Goal: Task Accomplishment & Management: Manage account settings

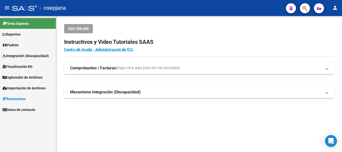
click at [14, 47] on span "Padrón" at bounding box center [11, 45] width 16 height 6
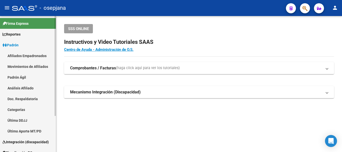
click at [21, 90] on link "Análisis Afiliado" at bounding box center [28, 88] width 56 height 11
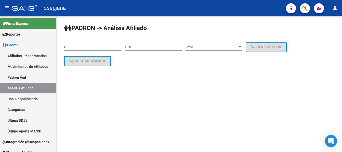
click at [15, 88] on link "Análisis Afiliado" at bounding box center [28, 88] width 56 height 11
click at [88, 47] on input "CUIL" at bounding box center [92, 47] width 57 height 4
paste input "20-94781643-9"
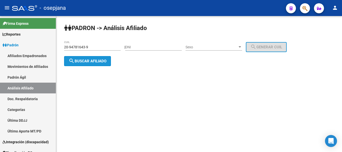
click at [80, 61] on span "search Buscar afiliado" at bounding box center [88, 61] width 38 height 5
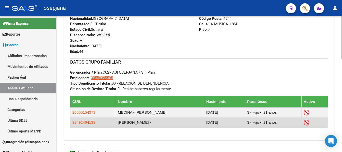
scroll to position [296, 0]
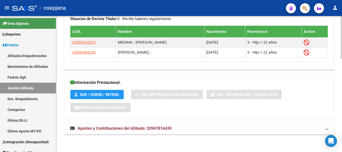
click at [137, 131] on span "Aportes y Contribuciones del Afiliado: 20947816439" at bounding box center [125, 128] width 94 height 5
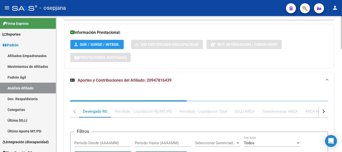
scroll to position [396, 0]
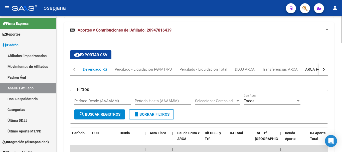
click at [315, 68] on div "ARCA Relaciones Laborales" at bounding box center [329, 70] width 47 height 6
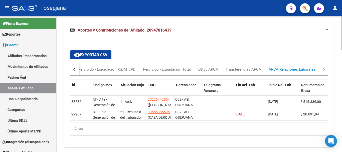
scroll to position [0, 0]
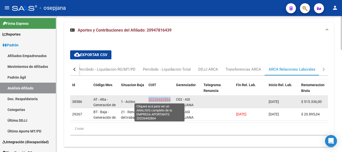
drag, startPoint x: 167, startPoint y: 100, endPoint x: 170, endPoint y: 100, distance: 3.3
click at [170, 100] on datatable-body-cell "20226442864 (PATANCHON PABLO ESTEBAN)" at bounding box center [161, 102] width 28 height 12
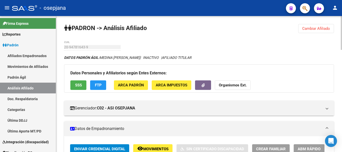
click at [311, 27] on span "Cambiar Afiliado" at bounding box center [317, 28] width 28 height 5
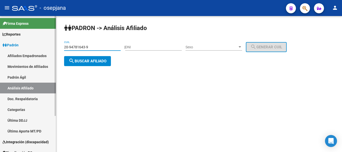
drag, startPoint x: 89, startPoint y: 48, endPoint x: 42, endPoint y: 48, distance: 46.6
click at [43, 48] on mat-sidenav-container "Firma Express Reportes Ingresos Devengados Análisis Histórico Detalles Transfer…" at bounding box center [171, 84] width 342 height 136
paste input "7-38047538"
type input "27-38047538-9"
click at [73, 59] on mat-icon "search" at bounding box center [72, 61] width 6 height 6
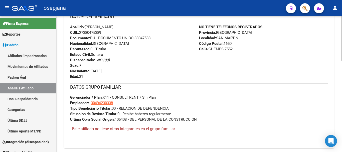
scroll to position [279, 0]
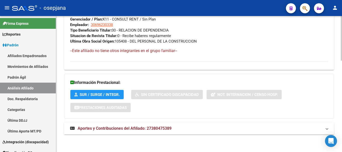
click at [153, 128] on span "Aportes y Contribuciones del Afiliado: 27380475389" at bounding box center [125, 128] width 94 height 5
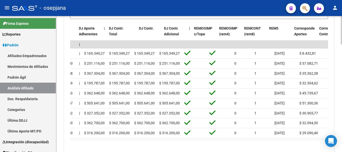
scroll to position [0, 0]
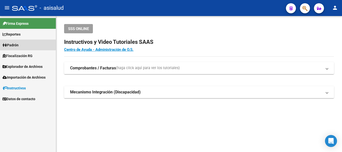
click at [16, 44] on span "Padrón" at bounding box center [11, 45] width 16 height 6
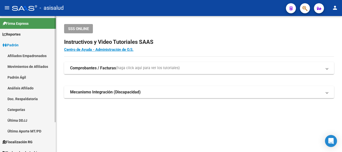
click at [24, 89] on link "Análisis Afiliado" at bounding box center [28, 88] width 56 height 11
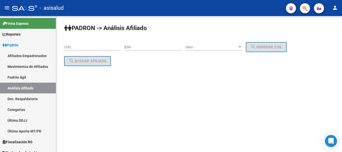
click at [82, 44] on div "CUIL" at bounding box center [92, 46] width 57 height 10
paste input "27-93028612-0"
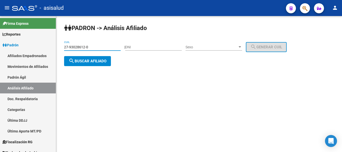
type input "27-93028612-0"
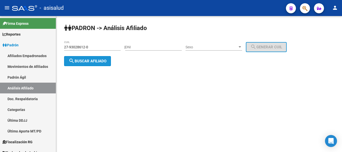
click at [82, 59] on span "search Buscar afiliado" at bounding box center [88, 61] width 38 height 5
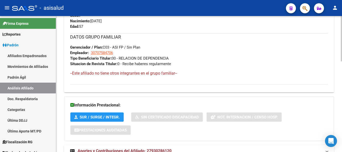
scroll to position [273, 0]
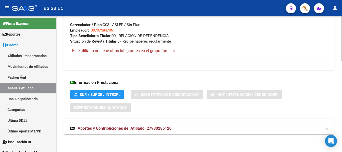
click at [146, 133] on mat-expansion-panel-header "Aportes y Contribuciones del Afiliado: 27930286120" at bounding box center [199, 129] width 270 height 12
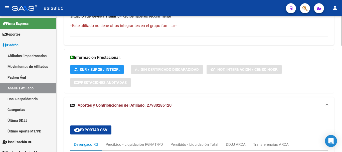
scroll to position [123, 0]
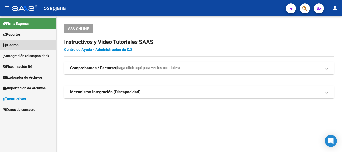
click at [8, 44] on span "Padrón" at bounding box center [11, 45] width 16 height 6
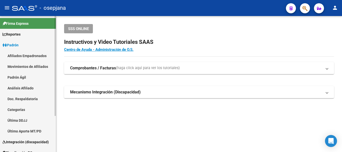
click at [22, 85] on link "Análisis Afiliado" at bounding box center [28, 88] width 56 height 11
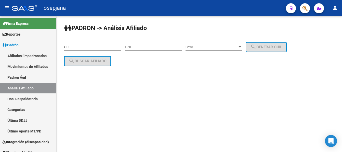
click at [75, 46] on input "CUIL" at bounding box center [92, 47] width 57 height 4
paste input "27-38047538-9"
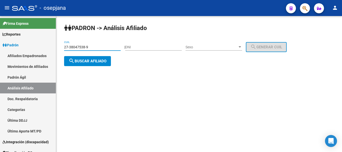
click at [83, 62] on span "search Buscar afiliado" at bounding box center [88, 61] width 38 height 5
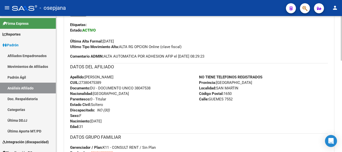
scroll to position [279, 0]
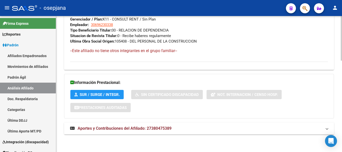
click at [138, 129] on span "Aportes y Contribuciones del Afiliado: 27380475389" at bounding box center [125, 128] width 94 height 5
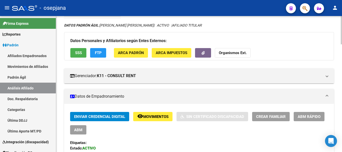
scroll to position [0, 0]
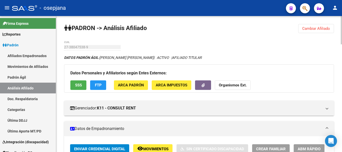
click at [330, 28] on span "Cambiar Afiliado" at bounding box center [317, 28] width 28 height 5
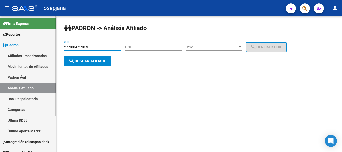
drag, startPoint x: 67, startPoint y: 48, endPoint x: 49, endPoint y: 48, distance: 18.0
click at [49, 48] on mat-sidenav-container "Firma Express Reportes Ingresos Devengados Análisis Histórico Detalles Transfer…" at bounding box center [171, 84] width 342 height 136
paste input "0-34995884"
click at [86, 64] on button "search Buscar afiliado" at bounding box center [87, 61] width 47 height 10
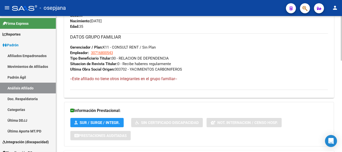
scroll to position [279, 0]
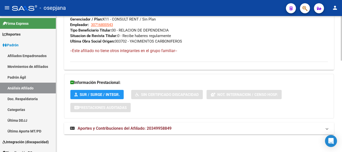
click at [137, 126] on span "Aportes y Contribuciones del Afiliado: 20349958849" at bounding box center [125, 128] width 94 height 5
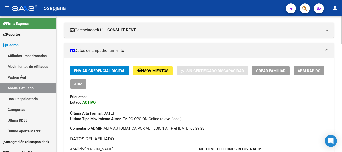
scroll to position [0, 0]
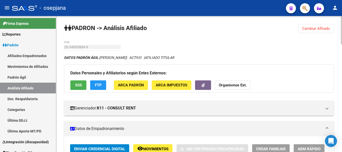
click at [309, 27] on span "Cambiar Afiliado" at bounding box center [317, 28] width 28 height 5
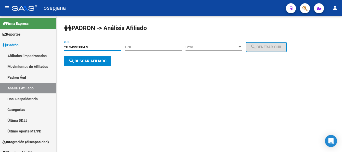
drag, startPoint x: 97, startPoint y: 48, endPoint x: 59, endPoint y: 44, distance: 37.5
click at [59, 44] on div "PADRON -> Análisis Afiliado 20-34995884-9 CUIL | DNI Sexo Sexo search Generar C…" at bounding box center [199, 49] width 286 height 66
paste input "43969002-0"
click at [82, 60] on span "search Buscar afiliado" at bounding box center [88, 61] width 38 height 5
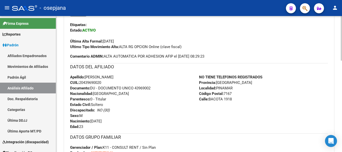
scroll to position [279, 0]
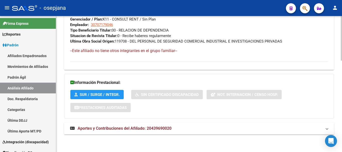
click at [148, 127] on span "Aportes y Contribuciones del Afiliado: 20439690020" at bounding box center [125, 128] width 94 height 5
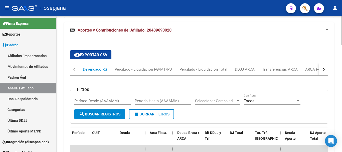
scroll to position [429, 0]
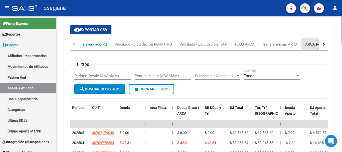
click at [310, 46] on div "ARCA Relaciones Laborales" at bounding box center [329, 45] width 47 height 6
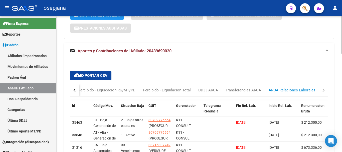
scroll to position [381, 0]
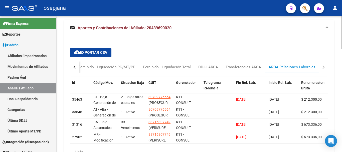
click at [75, 67] on div "button" at bounding box center [75, 67] width 4 height 4
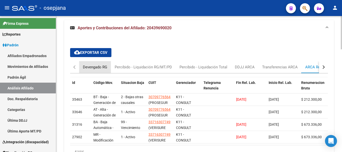
click at [90, 68] on div "Devengado RG" at bounding box center [95, 67] width 24 height 6
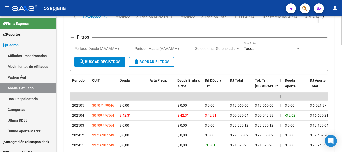
scroll to position [406, 0]
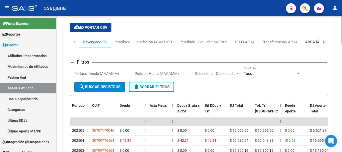
click at [315, 43] on div "ARCA Relaciones Laborales" at bounding box center [329, 42] width 47 height 6
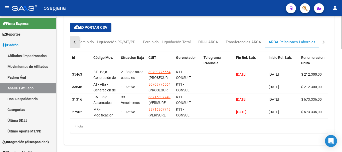
click at [73, 42] on div "button" at bounding box center [75, 42] width 4 height 4
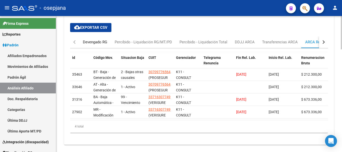
click at [87, 42] on div "Devengado RG" at bounding box center [95, 42] width 24 height 6
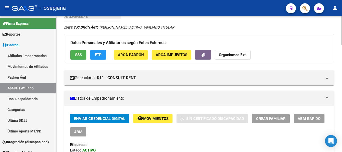
scroll to position [5, 0]
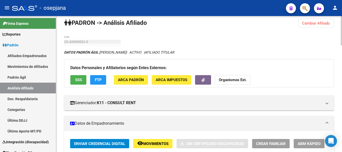
click at [323, 22] on span "Cambiar Afiliado" at bounding box center [317, 23] width 28 height 5
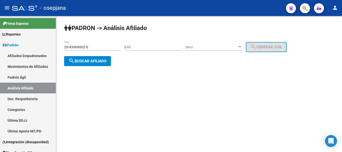
scroll to position [0, 0]
drag, startPoint x: 88, startPoint y: 48, endPoint x: 52, endPoint y: 50, distance: 36.4
click at [52, 50] on mat-sidenav-container "Firma Express Reportes Ingresos Devengados Análisis Histórico Detalles Transfer…" at bounding box center [171, 84] width 342 height 136
paste input "96310104"
type input "20-96310104-0"
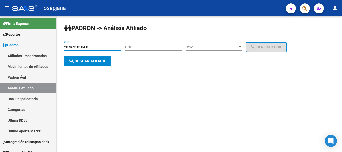
click at [90, 61] on span "search Buscar afiliado" at bounding box center [88, 61] width 38 height 5
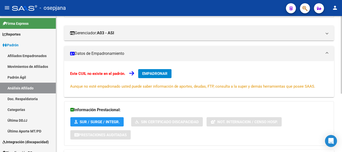
scroll to position [103, 0]
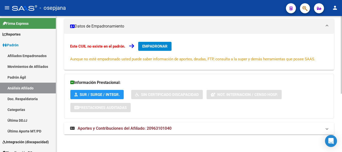
click at [133, 132] on mat-expansion-panel-header "Aportes y Contribuciones del Afiliado: 20963101040" at bounding box center [199, 129] width 270 height 12
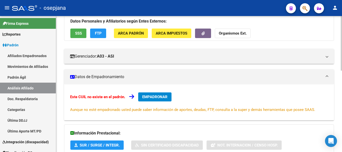
scroll to position [0, 0]
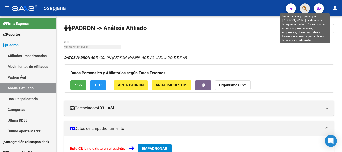
click at [306, 8] on icon "button" at bounding box center [305, 9] width 5 height 6
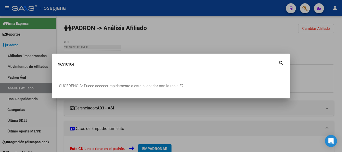
type input "96310104"
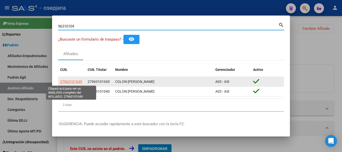
click at [73, 81] on span "27963101045" at bounding box center [71, 82] width 22 height 4
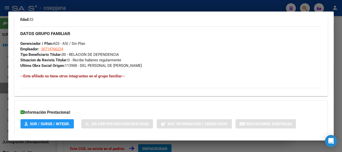
scroll to position [253, 0]
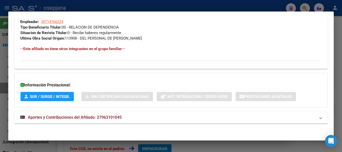
click at [62, 119] on span "Aportes y Contribuciones del Afiliado: 27963101045" at bounding box center [75, 117] width 94 height 5
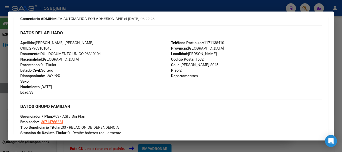
scroll to position [77, 0]
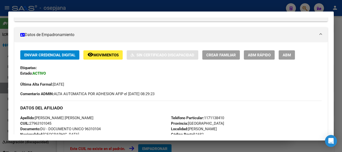
click at [35, 125] on span "CUIL: 27963101045" at bounding box center [35, 123] width 31 height 5
copy span "27963101045"
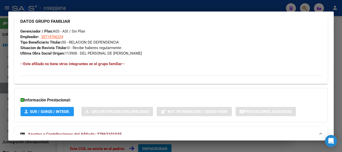
scroll to position [163, 0]
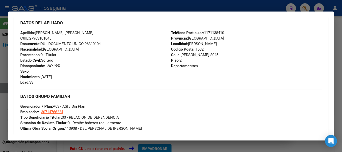
click at [129, 79] on div "Apellido: [PERSON_NAME] [PERSON_NAME] CUIL: 27963101045 Documento: DU - DOCUMEN…" at bounding box center [95, 57] width 151 height 55
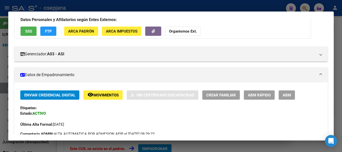
scroll to position [0, 0]
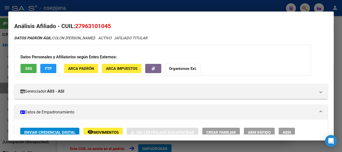
click at [91, 27] on span "27963101045" at bounding box center [93, 26] width 36 height 7
copy span "27963101045"
click at [155, 7] on div at bounding box center [171, 76] width 342 height 152
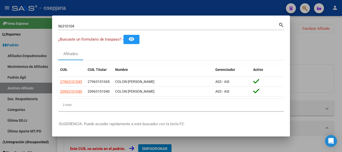
click at [326, 36] on div at bounding box center [171, 76] width 342 height 152
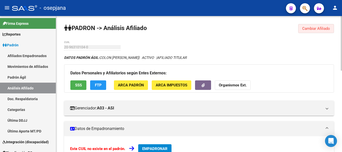
click at [315, 29] on span "Cambiar Afiliado" at bounding box center [317, 28] width 28 height 5
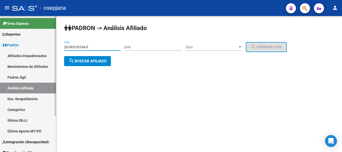
drag, startPoint x: 93, startPoint y: 46, endPoint x: 38, endPoint y: 51, distance: 54.6
click at [38, 51] on mat-sidenav-container "Firma Express Reportes Ingresos Devengados Análisis Histórico Detalles Transfer…" at bounding box center [171, 84] width 342 height 136
paste input "7-96310104-5"
type input "27-96310104-5"
click at [83, 60] on span "search Buscar afiliado" at bounding box center [88, 61] width 38 height 5
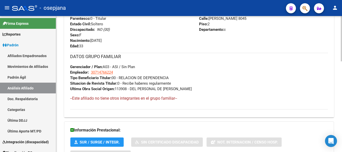
scroll to position [273, 0]
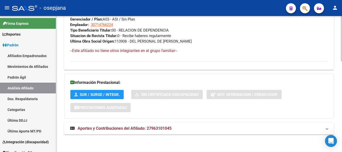
click at [141, 131] on strong "Aportes y Contribuciones del Afiliado: 27963101045" at bounding box center [121, 129] width 102 height 6
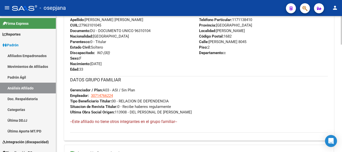
scroll to position [177, 0]
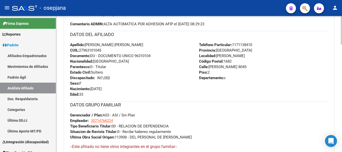
drag, startPoint x: 80, startPoint y: 50, endPoint x: 107, endPoint y: 49, distance: 26.6
click at [107, 49] on div "Apellido: [PERSON_NAME] [PERSON_NAME] CUIL: 27963101045 Documento: DU - DOCUMEN…" at bounding box center [134, 69] width 129 height 55
copy span "27963101045"
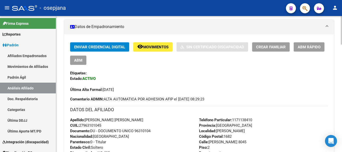
click at [312, 45] on span "ABM Rápido" at bounding box center [309, 47] width 23 height 5
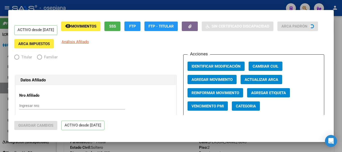
radio input "true"
type input "30-71476622-4"
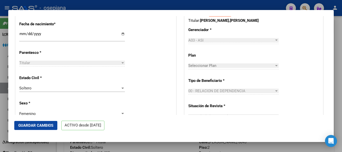
scroll to position [301, 0]
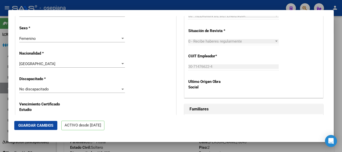
click at [34, 42] on div "Femenino Seleccionar sexo" at bounding box center [72, 39] width 106 height 8
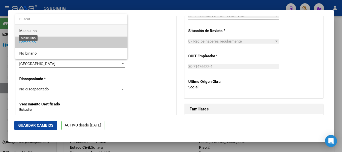
click at [36, 32] on span "Masculino" at bounding box center [28, 31] width 18 height 5
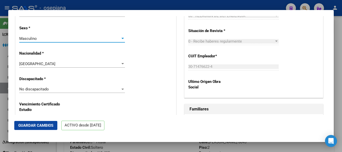
click at [49, 131] on mat-dialog-actions "Guardar Cambios ACTIVO desde [DATE]" at bounding box center [171, 125] width 314 height 21
click at [47, 127] on span "Guardar Cambios" at bounding box center [35, 125] width 35 height 5
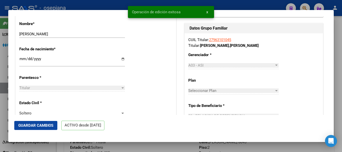
scroll to position [175, 0]
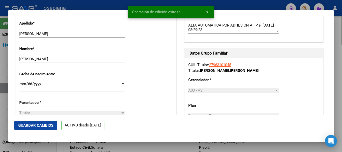
click at [339, 38] on div at bounding box center [171, 76] width 342 height 152
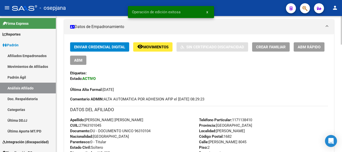
scroll to position [0, 0]
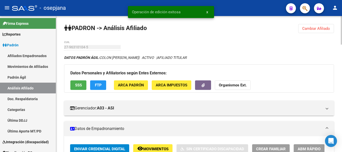
click at [91, 87] on button "FTP" at bounding box center [98, 84] width 16 height 9
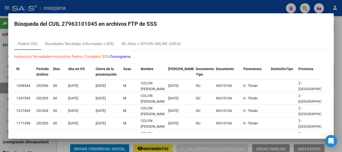
click at [198, 7] on div at bounding box center [171, 76] width 342 height 152
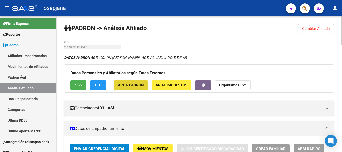
click at [139, 87] on span "ARCA Padrón" at bounding box center [131, 85] width 26 height 5
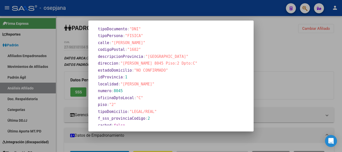
scroll to position [154, 0]
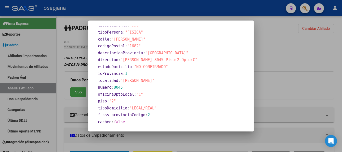
click at [284, 61] on div at bounding box center [171, 76] width 342 height 152
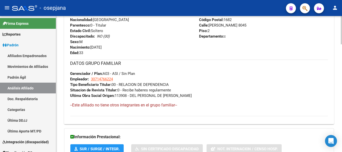
scroll to position [351, 0]
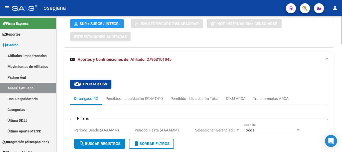
drag, startPoint x: 148, startPoint y: 60, endPoint x: 172, endPoint y: 60, distance: 24.6
click at [172, 60] on mat-panel-title "Aportes y Contribuciones del Afiliado: 27963101045" at bounding box center [196, 60] width 252 height 6
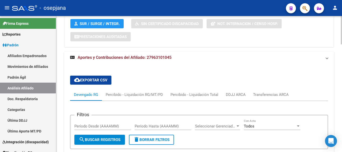
copy span "27963101045"
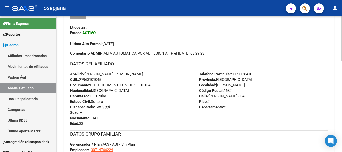
scroll to position [0, 0]
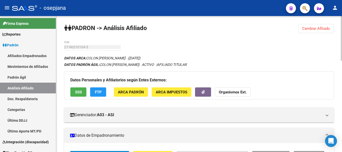
click at [308, 29] on span "Cambiar Afiliado" at bounding box center [317, 28] width 28 height 5
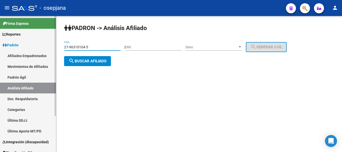
drag, startPoint x: 92, startPoint y: 47, endPoint x: 52, endPoint y: 47, distance: 40.1
click at [52, 47] on mat-sidenav-container "Firma Express Reportes Ingresos Devengados Análisis Histórico Detalles Transfer…" at bounding box center [171, 84] width 342 height 136
paste input "0-95053846-6"
click at [88, 60] on span "search Buscar afiliado" at bounding box center [88, 61] width 38 height 5
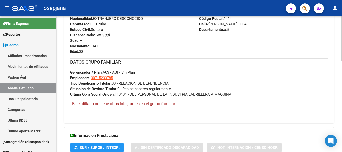
scroll to position [279, 0]
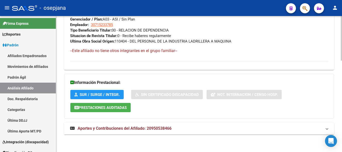
click at [155, 130] on span "Aportes y Contribuciones del Afiliado: 20950538466" at bounding box center [125, 128] width 94 height 5
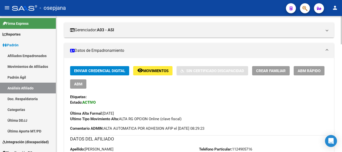
scroll to position [0, 0]
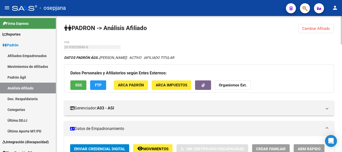
click at [306, 29] on span "Cambiar Afiliado" at bounding box center [317, 28] width 28 height 5
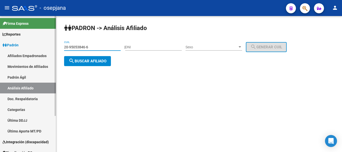
drag, startPoint x: 71, startPoint y: 48, endPoint x: 52, endPoint y: 48, distance: 18.6
click at [52, 48] on mat-sidenav-container "Firma Express Reportes Ingresos Devengados Análisis Histórico Detalles Transfer…" at bounding box center [171, 84] width 342 height 136
paste input "34759593-5"
click at [88, 60] on span "search Buscar afiliado" at bounding box center [88, 61] width 38 height 5
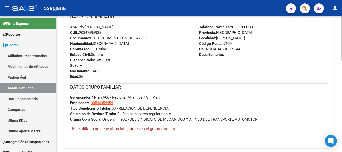
scroll to position [279, 0]
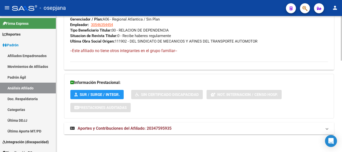
click at [141, 125] on mat-expansion-panel-header "Aportes y Contribuciones del Afiliado: 20347595935" at bounding box center [199, 129] width 270 height 12
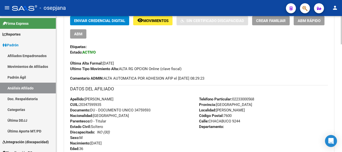
scroll to position [0, 0]
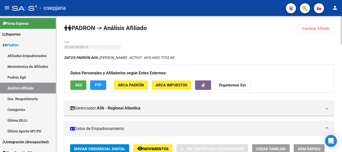
drag, startPoint x: 318, startPoint y: 29, endPoint x: 130, endPoint y: 43, distance: 189.0
click at [318, 29] on span "Cambiar Afiliado" at bounding box center [317, 28] width 28 height 5
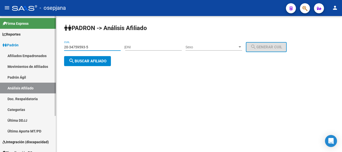
drag, startPoint x: 97, startPoint y: 45, endPoint x: 43, endPoint y: 48, distance: 54.2
click at [43, 48] on mat-sidenav-container "Firma Express Reportes Ingresos Devengados Análisis Histórico Detalles Transfer…" at bounding box center [171, 84] width 342 height 136
paste input "42420523-1"
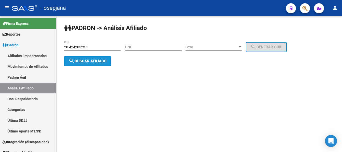
click at [92, 62] on span "search Buscar afiliado" at bounding box center [88, 61] width 38 height 5
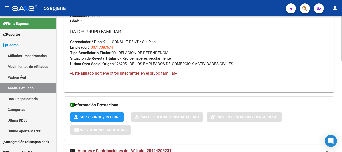
scroll to position [273, 0]
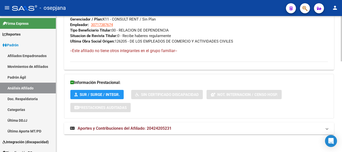
click at [160, 125] on mat-expansion-panel-header "Aportes y Contribuciones del Afiliado: 20424205231" at bounding box center [199, 129] width 270 height 12
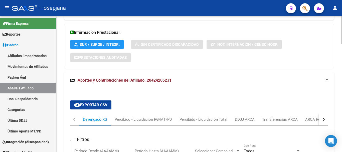
scroll to position [348, 0]
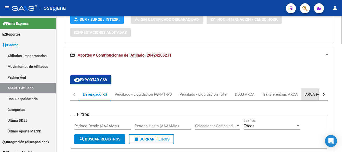
click at [308, 98] on div "ARCA Relaciones Laborales" at bounding box center [329, 94] width 54 height 12
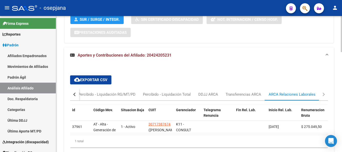
scroll to position [377, 0]
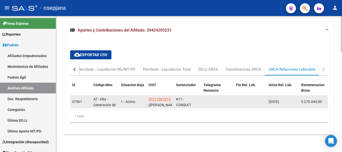
drag, startPoint x: 269, startPoint y: 97, endPoint x: 287, endPoint y: 98, distance: 18.1
click at [279, 100] on span "[DATE]" at bounding box center [274, 102] width 10 height 4
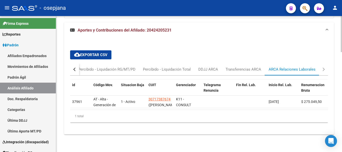
copy span "[DATE]"
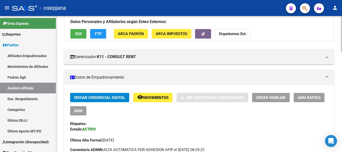
scroll to position [0, 0]
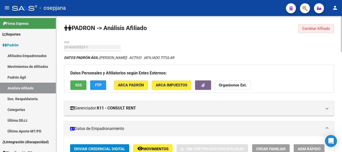
click at [318, 25] on button "Cambiar Afiliado" at bounding box center [317, 28] width 36 height 9
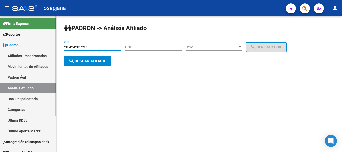
drag, startPoint x: 98, startPoint y: 48, endPoint x: 49, endPoint y: 49, distance: 49.1
click at [49, 49] on mat-sidenav-container "Firma Express Reportes Ingresos Devengados Análisis Histórico Detalles Transfer…" at bounding box center [171, 84] width 342 height 136
paste input "34037754"
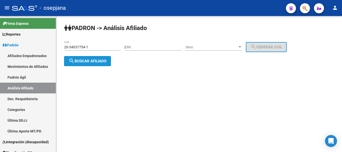
click at [84, 61] on span "search Buscar afiliado" at bounding box center [88, 61] width 38 height 5
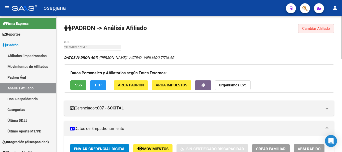
click at [321, 29] on span "Cambiar Afiliado" at bounding box center [317, 28] width 28 height 5
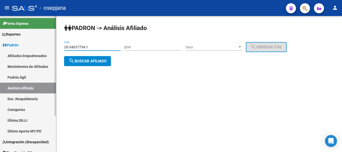
drag, startPoint x: 91, startPoint y: 48, endPoint x: 49, endPoint y: 48, distance: 42.4
click at [49, 48] on mat-sidenav-container "Firma Express Reportes Ingresos Devengados Análisis Histórico Detalles Transfer…" at bounding box center [171, 84] width 342 height 136
paste input "7-43468847-2"
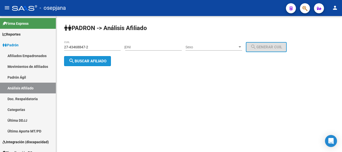
click at [94, 59] on span "search Buscar afiliado" at bounding box center [88, 61] width 38 height 5
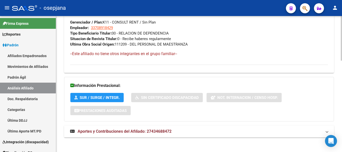
scroll to position [279, 0]
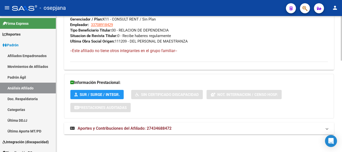
click at [160, 129] on span "Aportes y Contribuciones del Afiliado: 27434688472" at bounding box center [125, 128] width 94 height 5
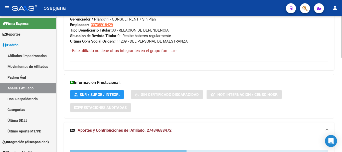
scroll to position [308, 0]
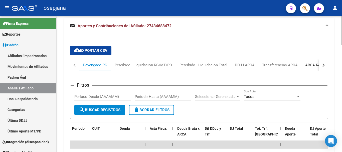
click at [313, 66] on div "ARCA Relaciones Laborales" at bounding box center [329, 65] width 47 height 6
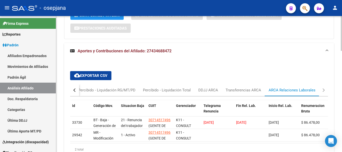
scroll to position [383, 0]
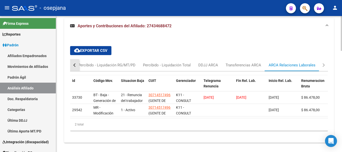
click at [73, 65] on div "button" at bounding box center [75, 65] width 4 height 4
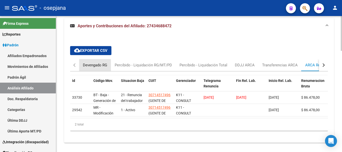
click at [89, 67] on div "Devengado RG" at bounding box center [95, 65] width 24 height 6
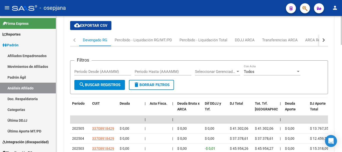
scroll to position [458, 0]
click at [312, 38] on div "ARCA Relaciones Laborales" at bounding box center [329, 40] width 47 height 6
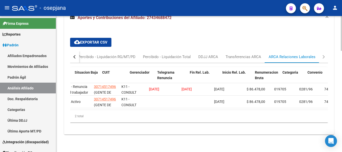
scroll to position [0, 0]
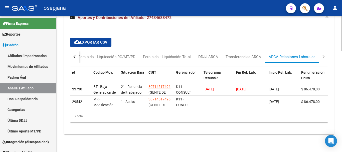
click at [73, 55] on div "button" at bounding box center [75, 57] width 4 height 4
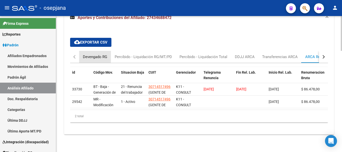
click at [90, 54] on div "Devengado RG" at bounding box center [95, 57] width 24 height 6
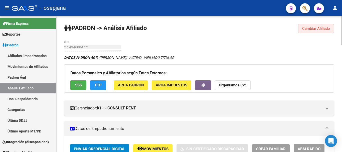
click at [312, 28] on span "Cambiar Afiliado" at bounding box center [317, 28] width 28 height 5
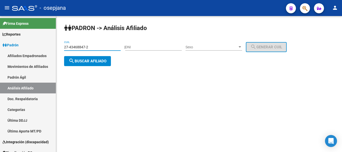
drag, startPoint x: 95, startPoint y: 45, endPoint x: 63, endPoint y: 55, distance: 33.3
click at [43, 45] on mat-sidenav-container "Firma Express Reportes Ingresos Devengados Análisis Histórico Detalles Transfer…" at bounding box center [171, 84] width 342 height 136
paste input "0-42902111"
click at [85, 61] on span "search Buscar afiliado" at bounding box center [88, 61] width 38 height 5
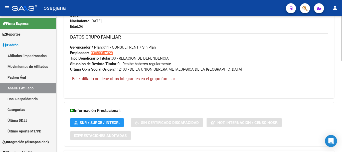
scroll to position [279, 0]
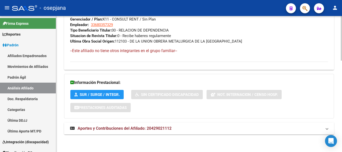
click at [135, 128] on span "Aportes y Contribuciones del Afiliado: 20429021112" at bounding box center [125, 128] width 94 height 5
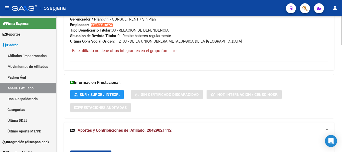
scroll to position [408, 0]
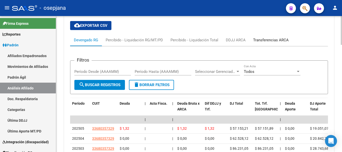
click at [277, 41] on div "Transferencias ARCA" at bounding box center [271, 40] width 36 height 6
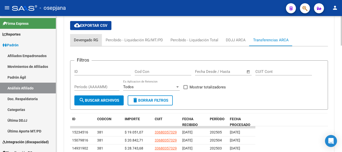
drag, startPoint x: 90, startPoint y: 41, endPoint x: 90, endPoint y: 49, distance: 8.8
click at [90, 41] on div "Devengado RG" at bounding box center [86, 40] width 24 height 6
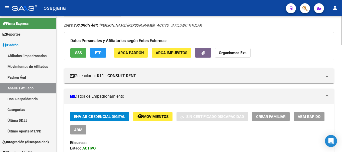
scroll to position [0, 0]
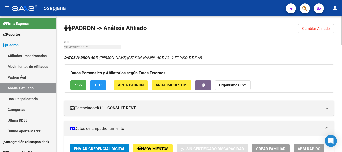
click at [311, 29] on span "Cambiar Afiliado" at bounding box center [317, 28] width 28 height 5
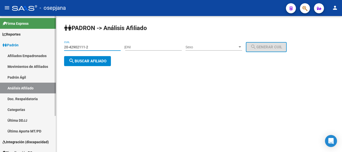
drag, startPoint x: 79, startPoint y: 46, endPoint x: 55, endPoint y: 46, distance: 24.6
click at [55, 46] on mat-sidenav-container "Firma Express Reportes Ingresos Devengados Análisis Histórico Detalles Transfer…" at bounding box center [171, 84] width 342 height 136
paste input "3173329-4"
click at [93, 62] on span "search Buscar afiliado" at bounding box center [88, 61] width 38 height 5
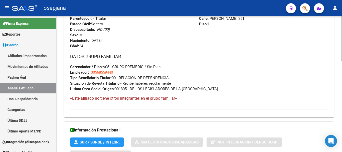
scroll to position [273, 0]
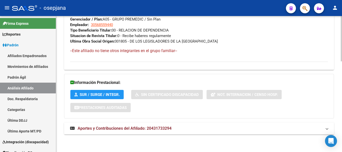
click at [142, 126] on strong "Aportes y Contribuciones del Afiliado: 20431733294" at bounding box center [121, 129] width 102 height 6
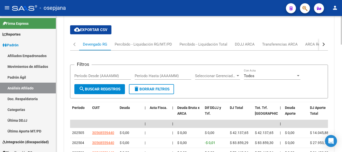
scroll to position [402, 0]
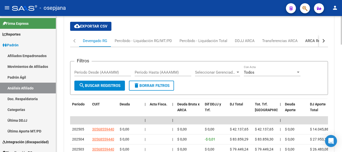
click at [315, 41] on div "ARCA Relaciones Laborales" at bounding box center [329, 41] width 47 height 6
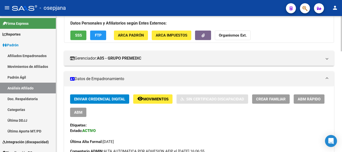
scroll to position [0, 0]
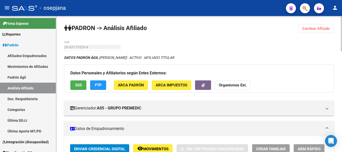
click at [311, 31] on button "Cambiar Afiliado" at bounding box center [317, 28] width 36 height 9
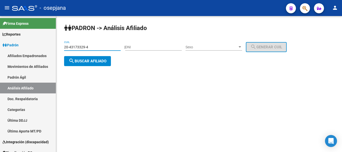
drag, startPoint x: 64, startPoint y: 47, endPoint x: 60, endPoint y: 47, distance: 3.8
click at [60, 47] on div "PADRON -> Análisis Afiliado 20-43173329-4 CUIL | DNI Sexo Sexo search Generar C…" at bounding box center [199, 49] width 286 height 66
paste input "3-40883195"
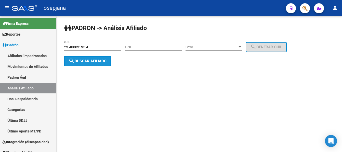
click at [84, 62] on span "search Buscar afiliado" at bounding box center [88, 61] width 38 height 5
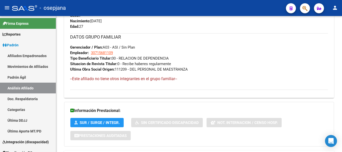
scroll to position [279, 0]
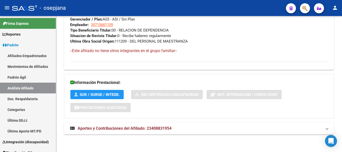
click at [150, 134] on mat-expansion-panel-header "Aportes y Contribuciones del Afiliado: 23408831954" at bounding box center [199, 129] width 270 height 12
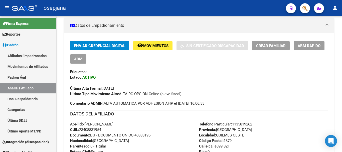
scroll to position [0, 0]
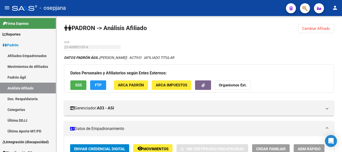
click at [317, 25] on button "Cambiar Afiliado" at bounding box center [317, 28] width 36 height 9
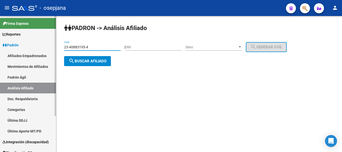
drag, startPoint x: 94, startPoint y: 46, endPoint x: 48, endPoint y: 46, distance: 45.9
click at [48, 46] on mat-sidenav-container "Firma Express Reportes Ingresos Devengados Análisis Histórico Detalles Transfer…" at bounding box center [171, 84] width 342 height 136
paste input "0-38059781-1"
click at [82, 64] on button "search Buscar afiliado" at bounding box center [87, 61] width 47 height 10
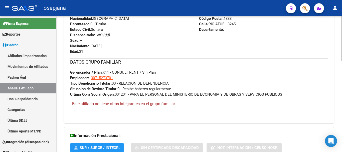
scroll to position [279, 0]
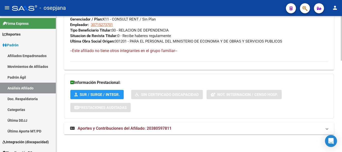
click at [164, 126] on span "Aportes y Contribuciones del Afiliado: 20380597811" at bounding box center [125, 128] width 94 height 5
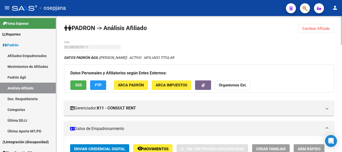
scroll to position [25, 0]
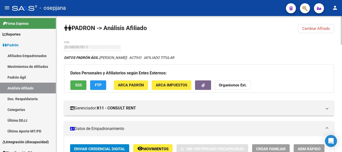
click at [308, 30] on span "Cambiar Afiliado" at bounding box center [317, 28] width 28 height 5
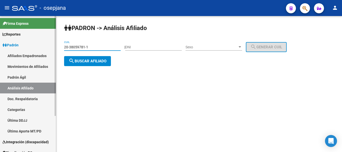
drag, startPoint x: 92, startPoint y: 45, endPoint x: 38, endPoint y: 48, distance: 54.0
click at [38, 48] on mat-sidenav-container "Firma Express Reportes Ingresos Devengados Análisis Histórico Detalles Transfer…" at bounding box center [171, 84] width 342 height 136
paste input "43024061-8"
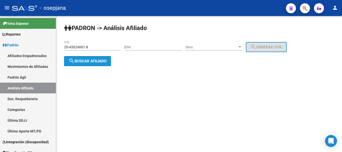
click at [74, 59] on mat-icon "search" at bounding box center [72, 61] width 6 height 6
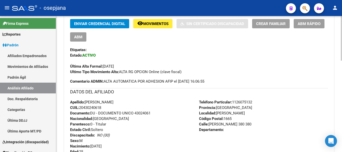
scroll to position [276, 0]
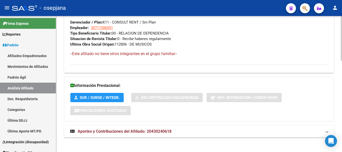
click at [139, 129] on span "Aportes y Contribuciones del Afiliado: 20430240618" at bounding box center [125, 131] width 94 height 5
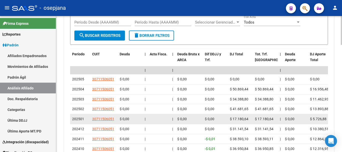
scroll to position [483, 0]
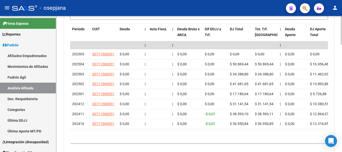
drag, startPoint x: 130, startPoint y: 134, endPoint x: 182, endPoint y: 133, distance: 51.7
click at [182, 131] on datatable-body "| | | | | | | | | | | | | 202505 30711506051 $ 0,00 | | $ 0,00 $ 0,00 $ 0,00 $ …" at bounding box center [199, 85] width 258 height 89
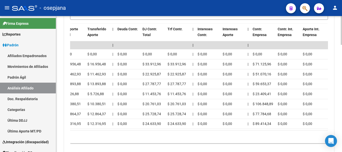
scroll to position [0, 0]
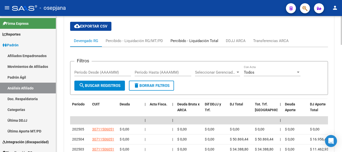
click at [218, 41] on div "Percibido - Liquidación Total" at bounding box center [195, 41] width 48 height 6
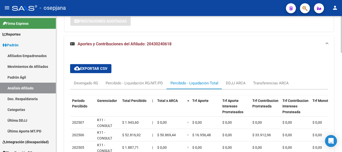
scroll to position [388, 0]
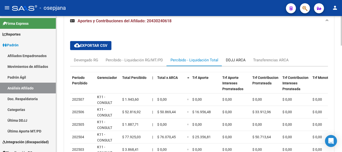
click at [232, 63] on div "DDJJ ARCA" at bounding box center [235, 60] width 27 height 12
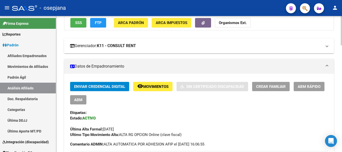
scroll to position [0, 0]
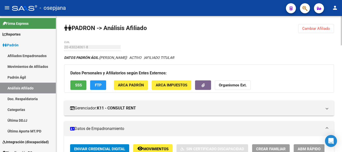
click at [314, 28] on span "Cambiar Afiliado" at bounding box center [317, 28] width 28 height 5
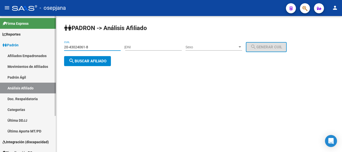
drag, startPoint x: 62, startPoint y: 50, endPoint x: 48, endPoint y: 51, distance: 14.6
click at [48, 51] on mat-sidenav-container "Firma Express Reportes Ingresos Devengados Análisis Histórico Detalles Transfer…" at bounding box center [171, 84] width 342 height 136
paste input "7-33226415-5"
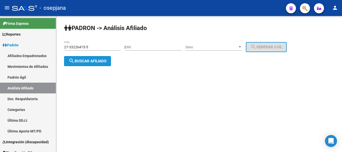
click at [82, 65] on button "search Buscar afiliado" at bounding box center [87, 61] width 47 height 10
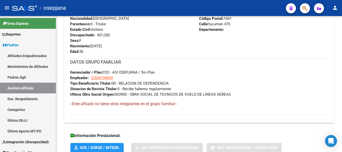
scroll to position [279, 0]
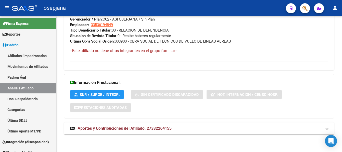
click at [166, 130] on span "Aportes y Contribuciones del Afiliado: 27332264155" at bounding box center [125, 128] width 94 height 5
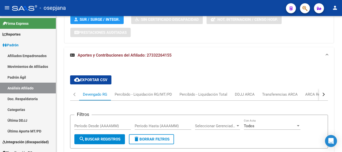
scroll to position [379, 0]
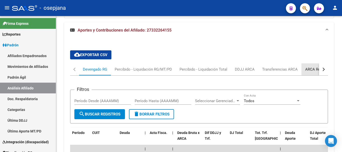
click at [311, 67] on div "ARCA Relaciones Laborales" at bounding box center [329, 70] width 47 height 6
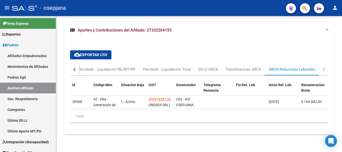
scroll to position [383, 0]
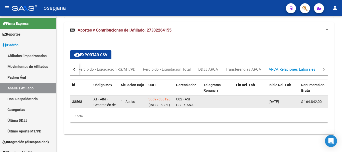
drag, startPoint x: 268, startPoint y: 97, endPoint x: 288, endPoint y: 99, distance: 19.9
click at [288, 99] on datatable-body-cell "[DATE]" at bounding box center [283, 102] width 33 height 12
copy span "[DATE]"
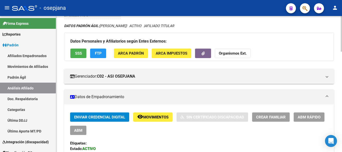
scroll to position [0, 0]
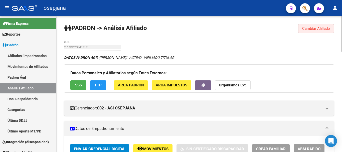
click at [318, 29] on span "Cambiar Afiliado" at bounding box center [317, 28] width 28 height 5
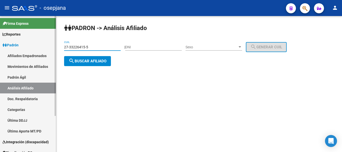
drag, startPoint x: 91, startPoint y: 46, endPoint x: 54, endPoint y: 46, distance: 37.3
click at [54, 46] on mat-sidenav-container "Firma Express Reportes Ingresos Devengados Análisis Histórico Detalles Transfer…" at bounding box center [171, 84] width 342 height 136
paste input "3-40784574-9"
click at [74, 59] on mat-icon "search" at bounding box center [72, 61] width 6 height 6
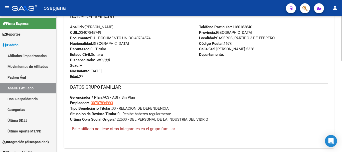
scroll to position [279, 0]
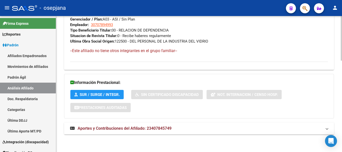
click at [167, 126] on span "Aportes y Contribuciones del Afiliado: 23407845749" at bounding box center [125, 128] width 94 height 5
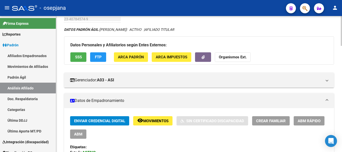
scroll to position [0, 0]
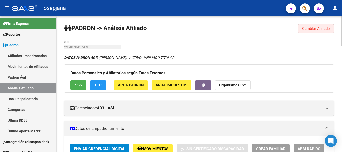
click at [320, 27] on span "Cambiar Afiliado" at bounding box center [317, 28] width 28 height 5
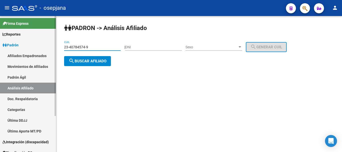
drag, startPoint x: 67, startPoint y: 47, endPoint x: 38, endPoint y: 47, distance: 29.3
click at [38, 47] on mat-sidenav-container "Firma Express Reportes Ingresos Devengados Análisis Histórico Detalles Transfer…" at bounding box center [171, 84] width 342 height 136
paste input "7-35629387-3"
click at [81, 60] on span "search Buscar afiliado" at bounding box center [88, 61] width 38 height 5
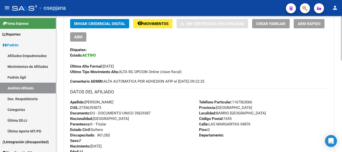
scroll to position [279, 0]
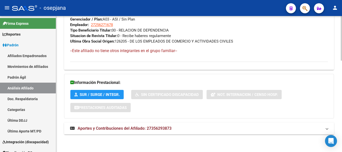
click at [134, 126] on span "Aportes y Contribuciones del Afiliado: 27356293873" at bounding box center [125, 128] width 94 height 5
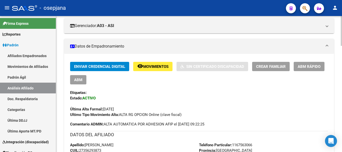
scroll to position [0, 0]
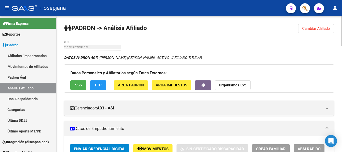
click at [319, 27] on span "Cambiar Afiliado" at bounding box center [317, 28] width 28 height 5
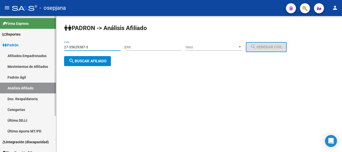
drag, startPoint x: 53, startPoint y: 46, endPoint x: 44, endPoint y: 46, distance: 8.3
click at [44, 46] on mat-sidenav-container "Firma Express Reportes Ingresos Devengados Análisis Histórico Detalles Transfer…" at bounding box center [171, 84] width 342 height 136
paste input "0-34560678-6"
click at [82, 61] on span "search Buscar afiliado" at bounding box center [88, 61] width 38 height 5
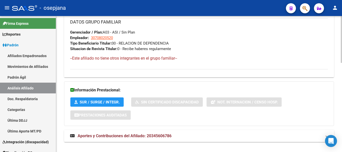
scroll to position [258, 0]
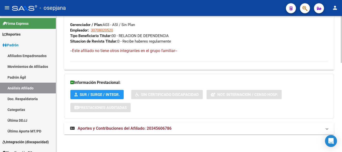
click at [169, 129] on span "Aportes y Contribuciones del Afiliado: 20345606786" at bounding box center [125, 128] width 94 height 5
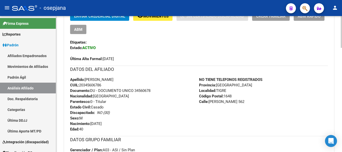
scroll to position [0, 0]
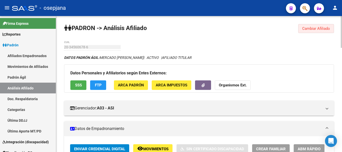
drag, startPoint x: 306, startPoint y: 30, endPoint x: 203, endPoint y: 29, distance: 103.8
click at [306, 30] on span "Cambiar Afiliado" at bounding box center [317, 28] width 28 height 5
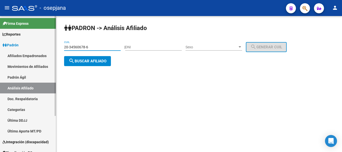
drag, startPoint x: 90, startPoint y: 46, endPoint x: 13, endPoint y: 46, distance: 77.7
click at [13, 46] on mat-sidenav-container "Firma Express Reportes Ingresos Devengados Análisis Histórico Detalles Transfer…" at bounding box center [171, 84] width 342 height 136
paste input "42173617-1"
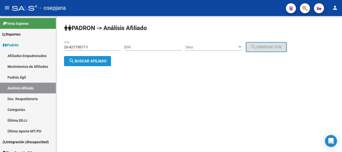
click at [88, 62] on span "search Buscar afiliado" at bounding box center [88, 61] width 38 height 5
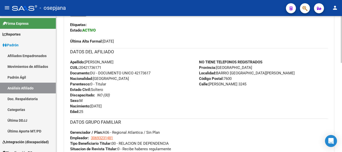
scroll to position [258, 0]
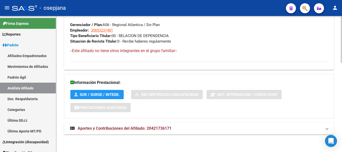
click at [167, 134] on mat-expansion-panel-header "Aportes y Contribuciones del Afiliado: 20421736171" at bounding box center [199, 129] width 270 height 12
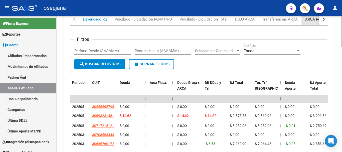
click at [311, 23] on div "ARCA Relaciones Laborales" at bounding box center [329, 19] width 54 height 12
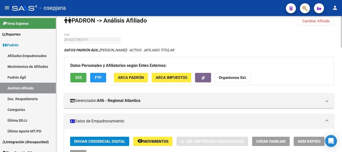
scroll to position [0, 0]
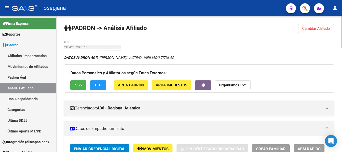
click at [308, 30] on span "Cambiar Afiliado" at bounding box center [317, 28] width 28 height 5
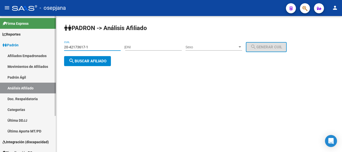
drag, startPoint x: 93, startPoint y: 48, endPoint x: 53, endPoint y: 48, distance: 39.9
click at [53, 48] on mat-sidenav-container "Firma Express Reportes Ingresos Devengados Análisis Histórico Detalles Transfer…" at bounding box center [171, 84] width 342 height 136
paste input
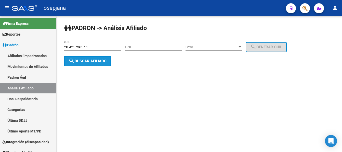
click at [79, 60] on span "search Buscar afiliado" at bounding box center [88, 61] width 38 height 5
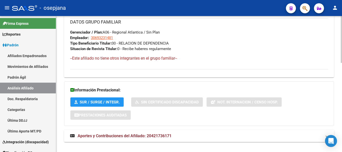
scroll to position [258, 0]
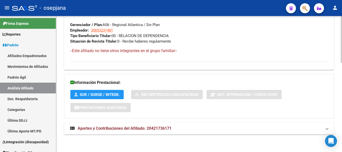
click at [141, 125] on mat-expansion-panel-header "Aportes y Contribuciones del Afiliado: 20421736171" at bounding box center [199, 129] width 270 height 12
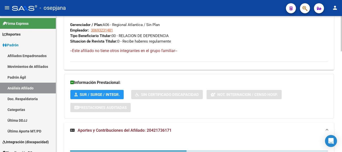
scroll to position [384, 0]
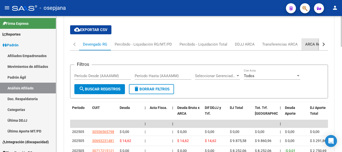
click at [308, 47] on div "ARCA Relaciones Laborales" at bounding box center [329, 44] width 54 height 12
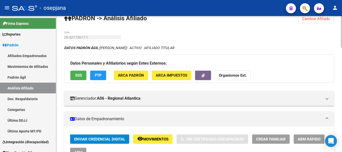
scroll to position [0, 0]
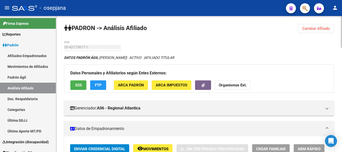
click at [317, 26] on button "Cambiar Afiliado" at bounding box center [317, 28] width 36 height 9
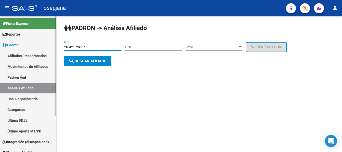
drag, startPoint x: 92, startPoint y: 47, endPoint x: 49, endPoint y: 49, distance: 43.4
click at [49, 49] on mat-sidenav-container "Firma Express Reportes Ingresos Devengados Análisis Histórico Detalles Transfer…" at bounding box center [171, 84] width 342 height 136
paste input "34457369-8"
type input "20-34457369-8"
click at [97, 63] on span "search Buscar afiliado" at bounding box center [88, 61] width 38 height 5
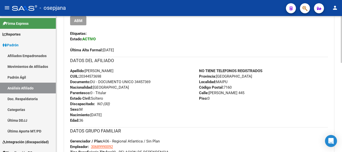
scroll to position [258, 0]
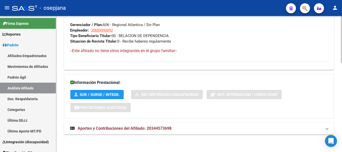
click at [143, 131] on strong "Aportes y Contribuciones del Afiliado: 20344573698" at bounding box center [121, 129] width 102 height 6
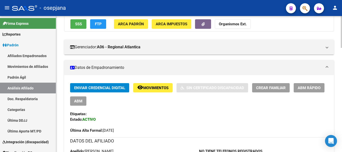
scroll to position [0, 0]
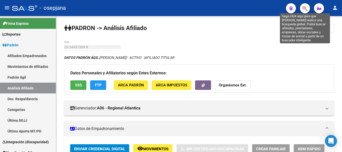
click at [305, 7] on icon "button" at bounding box center [305, 9] width 5 height 6
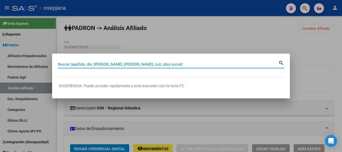
paste input "37681472"
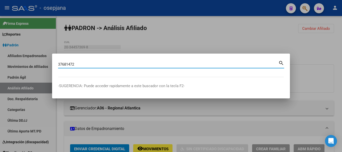
type input "37681472"
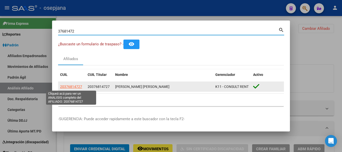
click at [74, 86] on span "20376814727" at bounding box center [71, 87] width 22 height 4
type textarea "20376814727"
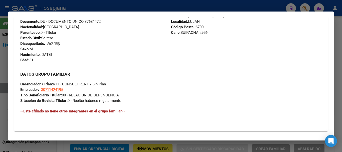
scroll to position [238, 0]
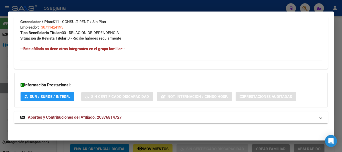
click at [115, 116] on span "Aportes y Contribuciones del Afiliado: 20376814727" at bounding box center [75, 117] width 94 height 5
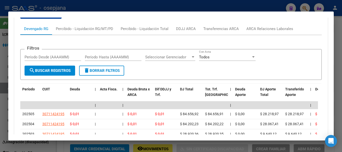
scroll to position [418, 0]
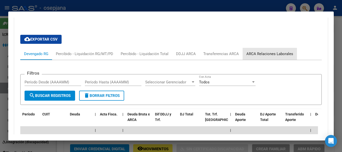
click at [278, 52] on div "ARCA Relaciones Laborales" at bounding box center [270, 54] width 47 height 6
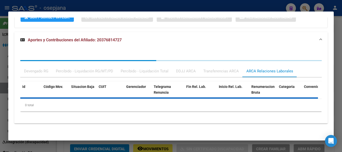
scroll to position [343, 0]
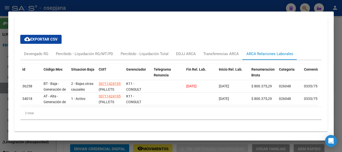
click at [136, 6] on div at bounding box center [171, 76] width 342 height 152
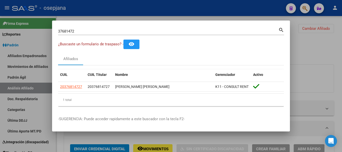
click at [117, 11] on div at bounding box center [171, 76] width 342 height 152
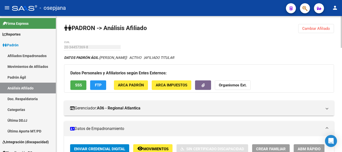
click at [318, 28] on span "Cambiar Afiliado" at bounding box center [317, 28] width 28 height 5
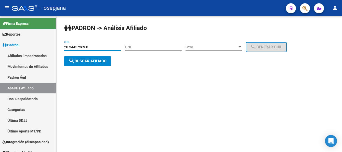
paste input "40955189-1"
drag, startPoint x: 90, startPoint y: 46, endPoint x: 85, endPoint y: 63, distance: 17.9
click at [60, 47] on div "PADRON -> Análisis Afiliado 20-34457369-8 CUIL | DNI Sexo Sexo search Generar C…" at bounding box center [199, 49] width 286 height 66
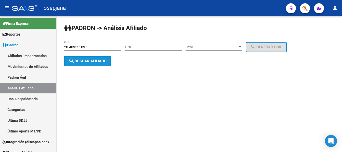
click at [88, 63] on button "search Buscar afiliado" at bounding box center [87, 61] width 47 height 10
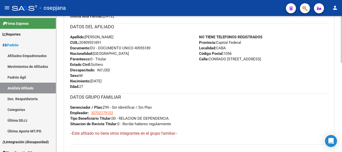
scroll to position [251, 0]
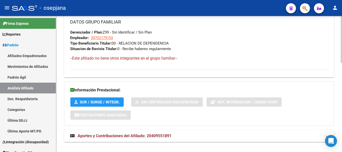
click at [128, 139] on mat-expansion-panel-header "Aportes y Contribuciones del Afiliado: 20409551891" at bounding box center [199, 136] width 270 height 12
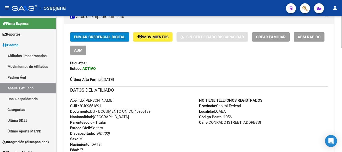
scroll to position [0, 0]
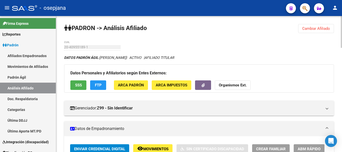
click at [313, 25] on button "Cambiar Afiliado" at bounding box center [317, 28] width 36 height 9
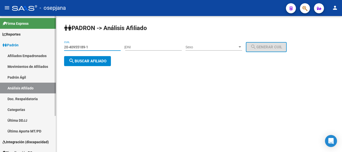
drag, startPoint x: 91, startPoint y: 46, endPoint x: 47, endPoint y: 46, distance: 43.9
click at [47, 46] on mat-sidenav-container "Firma Express Reportes Ingresos Devengados Análisis Histórico Detalles Transfer…" at bounding box center [171, 84] width 342 height 136
paste input "36562054-8"
click at [90, 62] on span "search Buscar afiliado" at bounding box center [88, 61] width 38 height 5
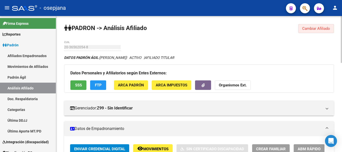
drag, startPoint x: 328, startPoint y: 28, endPoint x: 322, endPoint y: 28, distance: 6.3
click at [328, 28] on span "Cambiar Afiliado" at bounding box center [317, 28] width 28 height 5
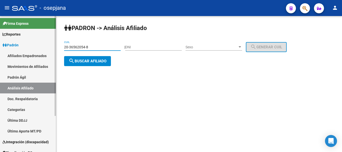
drag, startPoint x: 95, startPoint y: 45, endPoint x: 52, endPoint y: 40, distance: 43.2
click at [52, 40] on mat-sidenav-container "Firma Express Reportes Ingresos Devengados Análisis Histórico Detalles Transfer…" at bounding box center [171, 84] width 342 height 136
paste input
click at [87, 62] on span "search Buscar afiliado" at bounding box center [88, 61] width 38 height 5
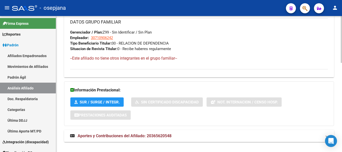
scroll to position [258, 0]
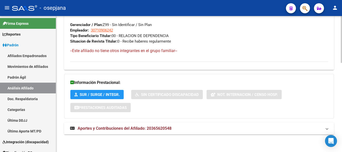
click at [166, 127] on span "Aportes y Contribuciones del Afiliado: 20365620548" at bounding box center [125, 128] width 94 height 5
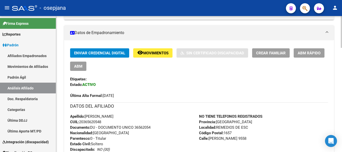
scroll to position [0, 0]
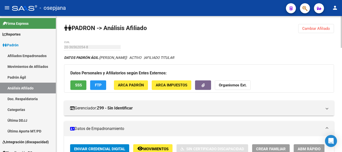
click at [318, 32] on button "Cambiar Afiliado" at bounding box center [317, 28] width 36 height 9
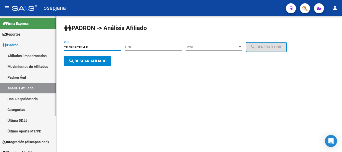
drag, startPoint x: 88, startPoint y: 49, endPoint x: 48, endPoint y: 49, distance: 39.9
click at [48, 49] on mat-sidenav-container "Firma Express Reportes Ingresos Devengados Análisis Histórico Detalles Transfer…" at bounding box center [171, 84] width 342 height 136
paste input "40563091-6"
click at [75, 59] on span "search Buscar afiliado" at bounding box center [88, 61] width 38 height 5
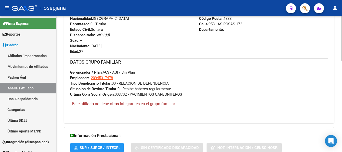
scroll to position [279, 0]
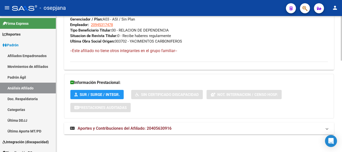
click at [170, 131] on strong "Aportes y Contribuciones del Afiliado: 20405630916" at bounding box center [121, 129] width 102 height 6
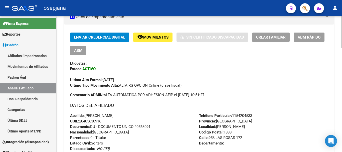
scroll to position [0, 0]
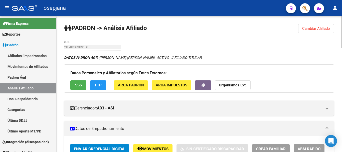
click at [323, 26] on span "Cambiar Afiliado" at bounding box center [317, 28] width 28 height 5
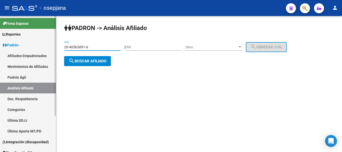
drag, startPoint x: 98, startPoint y: 47, endPoint x: 55, endPoint y: 48, distance: 43.4
click at [55, 48] on mat-sidenav-container "Firma Express Reportes Ingresos Devengados Análisis Histórico Detalles Transfer…" at bounding box center [171, 84] width 342 height 136
paste input "3874998"
type input "20-43874998-6"
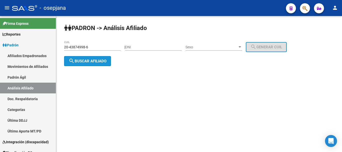
click at [82, 60] on span "search Buscar afiliado" at bounding box center [88, 61] width 38 height 5
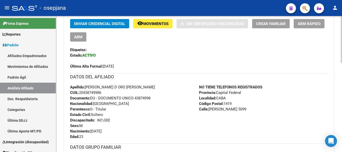
scroll to position [258, 0]
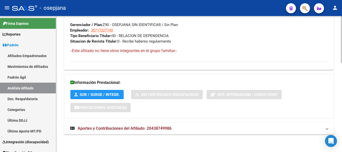
drag, startPoint x: 156, startPoint y: 127, endPoint x: 158, endPoint y: 117, distance: 10.7
click at [156, 127] on span "Aportes y Contribuciones del Afiliado: 20438749986" at bounding box center [125, 128] width 94 height 5
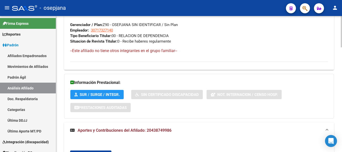
scroll to position [409, 0]
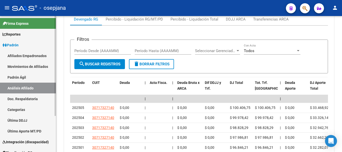
click at [34, 52] on link "Afiliados Empadronados" at bounding box center [28, 55] width 56 height 11
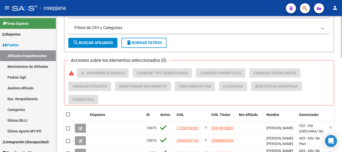
scroll to position [38, 0]
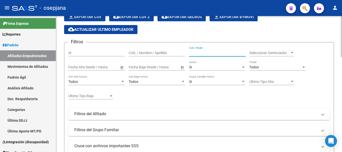
click at [195, 54] on input "CUIL Titular" at bounding box center [217, 53] width 57 height 4
click at [197, 67] on div "Si" at bounding box center [215, 67] width 52 height 4
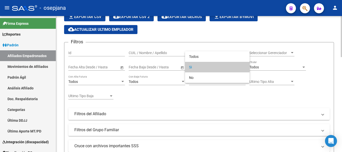
click at [208, 96] on div at bounding box center [171, 76] width 342 height 152
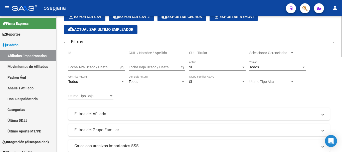
click at [256, 68] on span "Todos" at bounding box center [255, 67] width 10 height 4
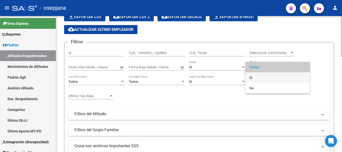
click at [251, 75] on span "Si" at bounding box center [278, 77] width 57 height 11
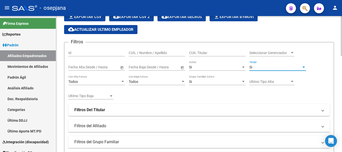
scroll to position [63, 0]
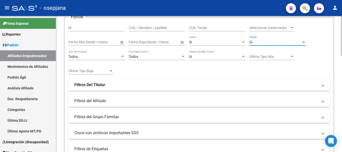
click at [99, 82] on mat-expansion-panel-header "Filtros Del Titular" at bounding box center [199, 85] width 262 height 12
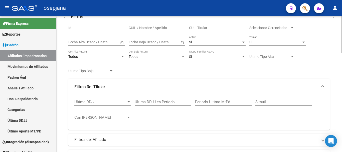
click at [100, 86] on strong "Filtros Del Titular" at bounding box center [89, 87] width 31 height 6
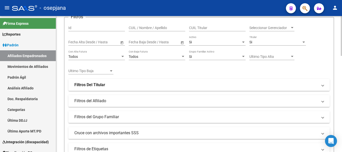
scroll to position [138, 0]
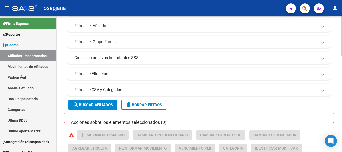
click at [101, 87] on mat-expansion-panel-header "Filtros de CSV y Categorias" at bounding box center [199, 90] width 262 height 12
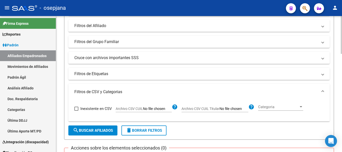
click at [142, 109] on span "Archivo CSV CUIL" at bounding box center [129, 109] width 27 height 4
click at [143, 109] on input "Archivo CSV CUIL" at bounding box center [157, 109] width 29 height 5
type input "C:\fakepath\Para saas.csv"
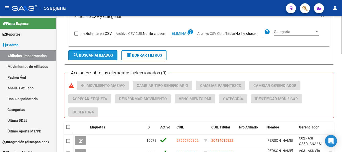
click at [105, 53] on span "search Buscar Afiliados" at bounding box center [93, 55] width 40 height 5
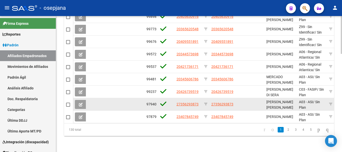
scroll to position [303, 0]
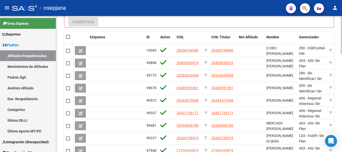
click at [69, 36] on span at bounding box center [68, 37] width 4 height 4
click at [68, 39] on input "checkbox" at bounding box center [68, 39] width 0 height 0
checkbox input "true"
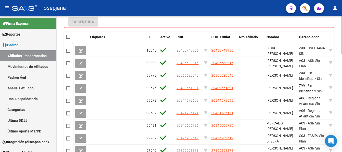
checkbox input "true"
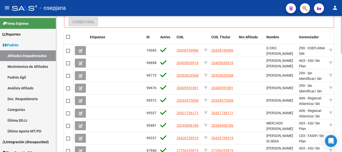
checkbox input "true"
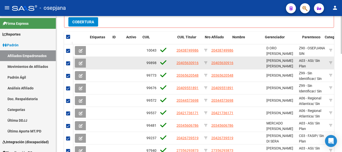
drag, startPoint x: 143, startPoint y: 40, endPoint x: 120, endPoint y: 57, distance: 28.9
click at [108, 40] on span at bounding box center [109, 40] width 2 height 17
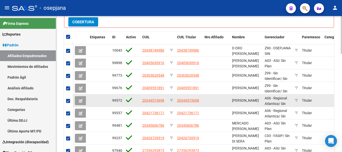
scroll to position [253, 0]
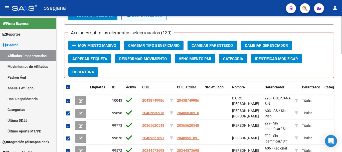
click at [92, 41] on button "add Movimiento Masivo" at bounding box center [94, 45] width 52 height 9
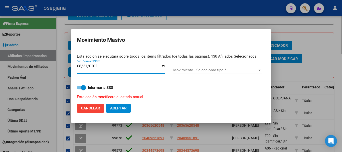
type input "[DATE]"
click at [208, 70] on span "Movimiento - Seleccionar tipo *" at bounding box center [215, 70] width 84 height 5
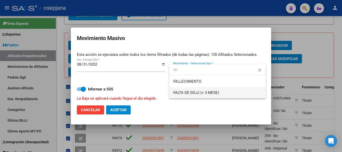
type input "fal"
click at [189, 95] on span "FALTA DE DDJJ (+ 3 MESE)" at bounding box center [217, 92] width 88 height 11
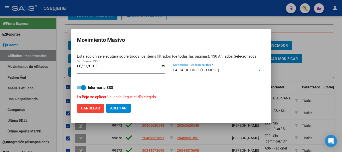
click at [115, 109] on span "Aceptar" at bounding box center [118, 108] width 17 height 5
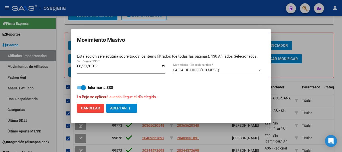
checkbox input "false"
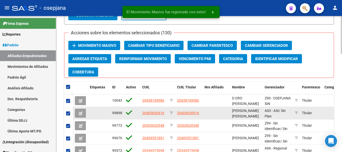
click at [114, 111] on span "99898" at bounding box center [117, 113] width 10 height 4
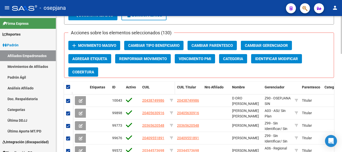
scroll to position [178, 0]
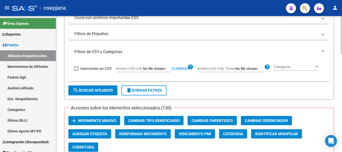
click at [96, 90] on span "search Buscar Afiliados" at bounding box center [93, 90] width 40 height 5
checkbox input "false"
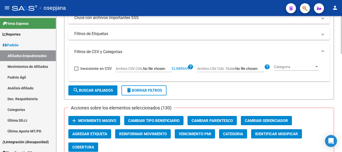
checkbox input "false"
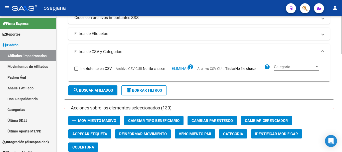
checkbox input "false"
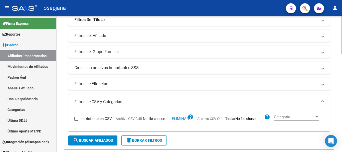
scroll to position [228, 0]
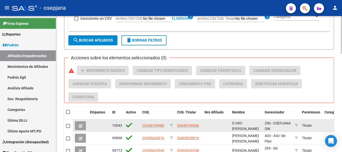
click at [157, 123] on app-link-go-to "20438749986" at bounding box center [153, 126] width 22 height 6
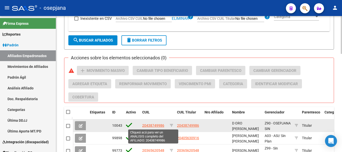
click at [157, 125] on span "20438749986" at bounding box center [153, 126] width 22 height 4
type textarea "20438749986"
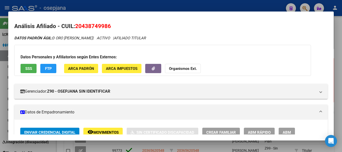
scroll to position [50, 0]
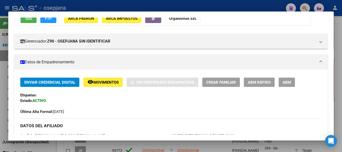
click at [101, 83] on span "Movimientos" at bounding box center [105, 82] width 25 height 5
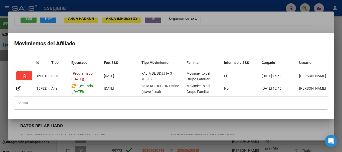
drag, startPoint x: 305, startPoint y: 15, endPoint x: 313, endPoint y: 18, distance: 9.3
click at [305, 15] on div at bounding box center [171, 76] width 342 height 152
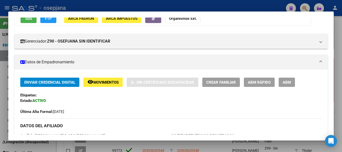
click at [339, 28] on div at bounding box center [171, 76] width 342 height 152
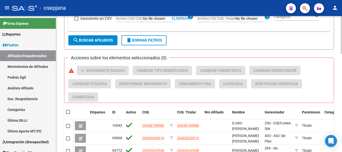
click at [139, 41] on span "delete Borrar Filtros" at bounding box center [144, 40] width 36 height 5
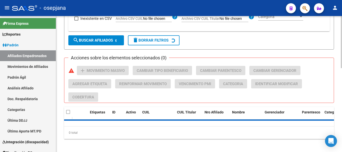
scroll to position [166, 0]
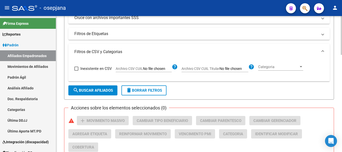
click at [199, 69] on span "Archivo CSV CUIL Titular" at bounding box center [201, 69] width 38 height 4
click at [220, 69] on input "Archivo CSV CUIL Titular" at bounding box center [234, 69] width 29 height 5
type input "C:\fakepath\Para saas.csv"
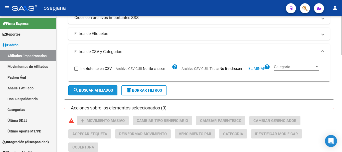
click at [101, 87] on button "search Buscar Afiliados" at bounding box center [92, 90] width 49 height 10
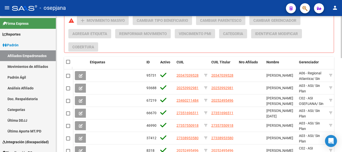
scroll to position [304, 0]
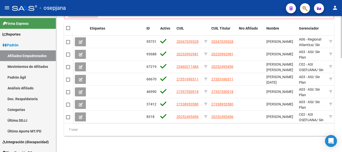
click at [67, 26] on span at bounding box center [68, 28] width 4 height 4
click at [68, 30] on input "checkbox" at bounding box center [68, 30] width 0 height 0
checkbox input "true"
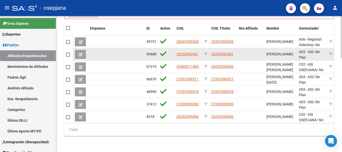
checkbox input "true"
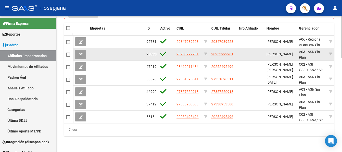
checkbox input "true"
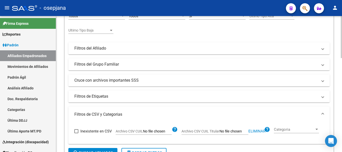
scroll to position [53, 0]
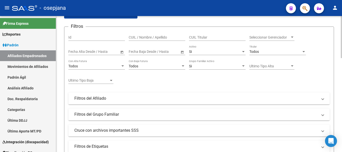
click at [263, 54] on div "Todos Titular" at bounding box center [278, 50] width 57 height 10
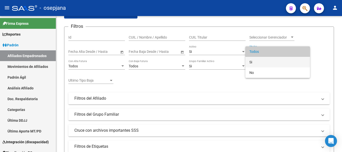
click at [252, 61] on span "Si" at bounding box center [278, 62] width 57 height 11
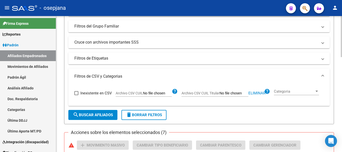
scroll to position [178, 0]
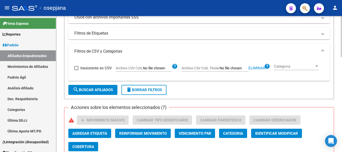
click at [109, 87] on button "search Buscar Afiliados" at bounding box center [92, 90] width 49 height 10
checkbox input "false"
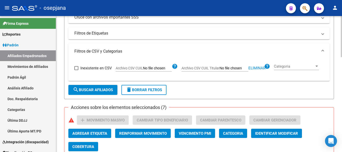
checkbox input "false"
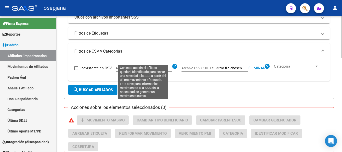
scroll to position [303, 0]
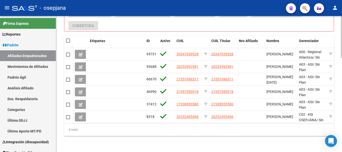
click at [68, 39] on span at bounding box center [68, 41] width 4 height 4
click at [68, 43] on input "checkbox" at bounding box center [68, 43] width 0 height 0
checkbox input "true"
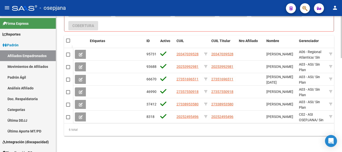
checkbox input "true"
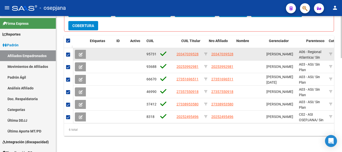
drag, startPoint x: 144, startPoint y: 36, endPoint x: 127, endPoint y: 50, distance: 22.3
click at [114, 36] on span at bounding box center [113, 44] width 2 height 17
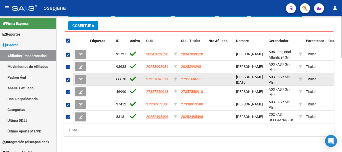
scroll to position [253, 0]
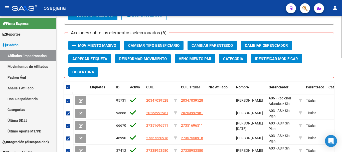
click at [105, 45] on span "Movimiento Masivo" at bounding box center [97, 45] width 38 height 5
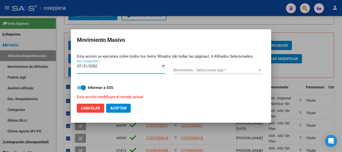
type input "[DATE]"
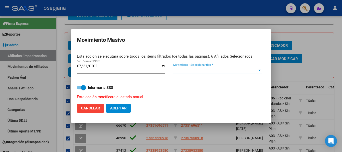
click at [219, 70] on span "Movimiento - Seleccionar tipo *" at bounding box center [215, 70] width 84 height 5
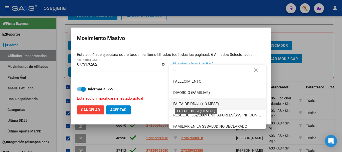
type input "fa"
click at [200, 105] on span "FALTA DE DDJJ (+ 3 MESE)" at bounding box center [196, 104] width 46 height 5
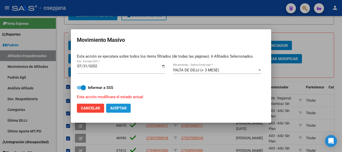
click at [126, 105] on button "Aceptar" at bounding box center [118, 108] width 25 height 9
checkbox input "false"
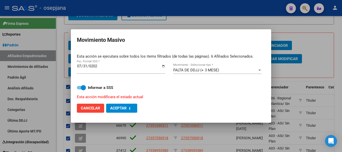
checkbox input "false"
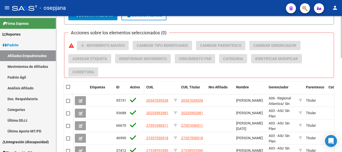
scroll to position [228, 0]
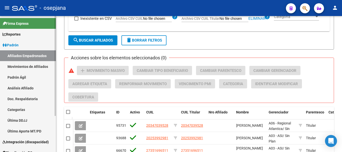
click at [23, 88] on link "Análisis Afiliado" at bounding box center [28, 88] width 56 height 11
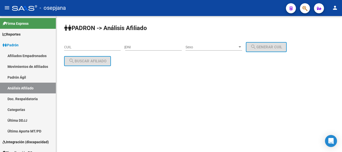
click at [92, 44] on div "CUIL" at bounding box center [92, 46] width 57 height 10
paste input "20-37681472-7"
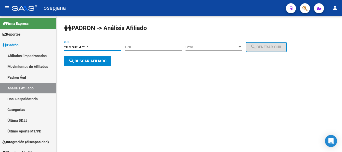
type input "20-37681472-7"
click at [75, 60] on span "search Buscar afiliado" at bounding box center [88, 61] width 38 height 5
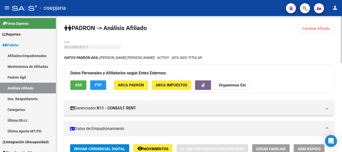
scroll to position [50, 0]
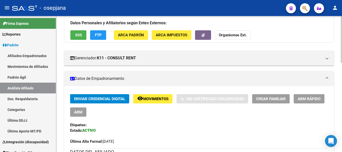
click at [144, 100] on span "Movimientos" at bounding box center [155, 99] width 25 height 5
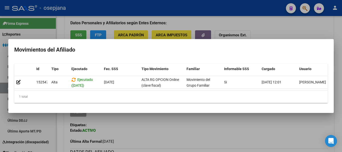
click at [196, 134] on div at bounding box center [171, 76] width 342 height 152
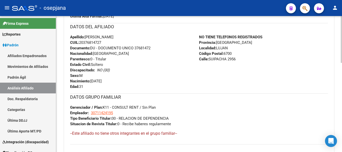
scroll to position [258, 0]
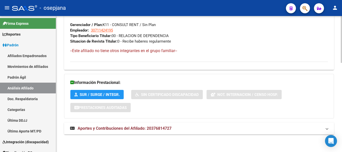
click at [152, 132] on mat-expansion-panel-header "Aportes y Contribuciones del Afiliado: 20376814727" at bounding box center [199, 129] width 270 height 12
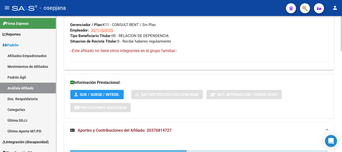
scroll to position [387, 0]
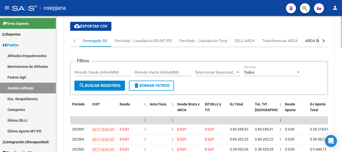
click at [314, 40] on div "ARCA Relaciones Laborales" at bounding box center [329, 41] width 47 height 6
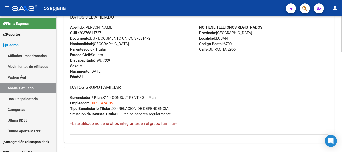
scroll to position [85, 0]
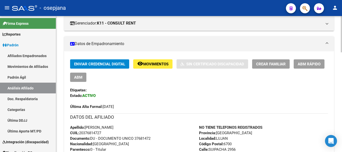
click at [312, 63] on span "ABM Rápido" at bounding box center [309, 64] width 23 height 5
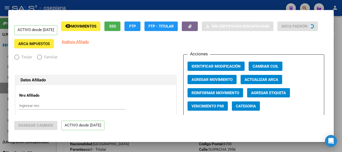
radio input "true"
type input "30-71142419-5"
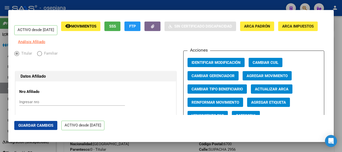
click at [265, 78] on span "Agregar Movimiento" at bounding box center [267, 76] width 41 height 5
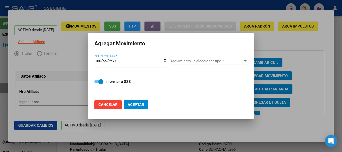
click at [103, 61] on input "Fec. Formal SSS *" at bounding box center [131, 62] width 73 height 8
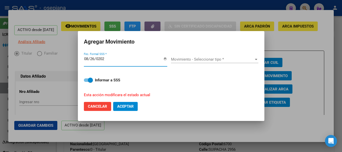
type input "[DATE]"
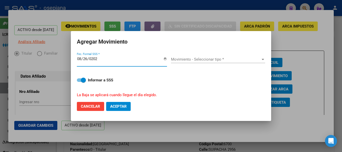
click at [214, 61] on span "Movimiento - Seleccionar tipo *" at bounding box center [216, 59] width 90 height 5
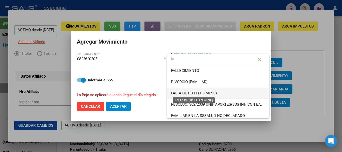
type input "fa"
click at [207, 95] on span "FALTA DE DDJJ (+ 3 MESE)" at bounding box center [194, 93] width 46 height 5
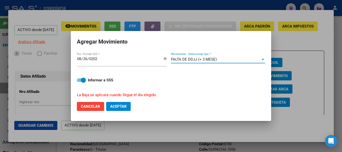
click at [100, 106] on span "Cancelar" at bounding box center [90, 106] width 19 height 5
checkbox input "false"
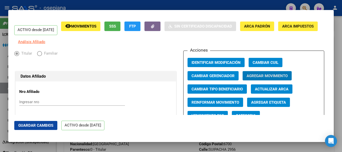
click at [341, 49] on div at bounding box center [171, 76] width 342 height 152
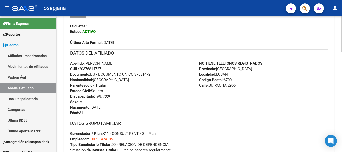
scroll to position [74, 0]
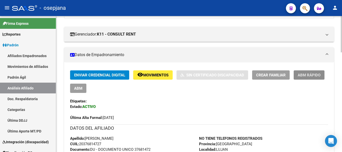
click at [305, 77] on span "ABM Rápido" at bounding box center [309, 75] width 23 height 5
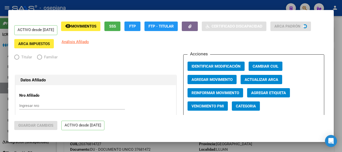
radio input "true"
type input "30-71142419-5"
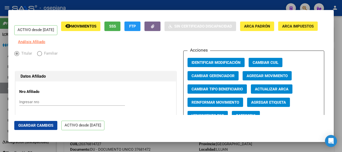
click at [257, 78] on span "Agregar Movimiento" at bounding box center [267, 76] width 41 height 5
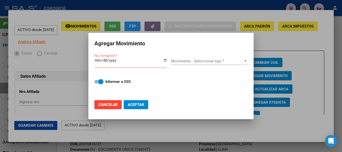
click at [258, 78] on div at bounding box center [171, 76] width 342 height 152
click at [258, 78] on span "Agregar Movimiento" at bounding box center [267, 76] width 41 height 5
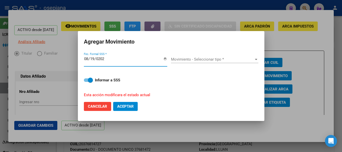
type input "[DATE]"
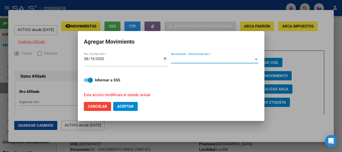
click at [211, 59] on span "Movimiento - Seleccionar tipo *" at bounding box center [212, 59] width 83 height 5
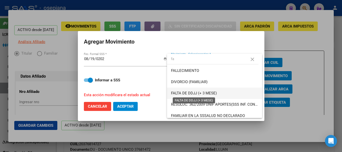
type input "fa"
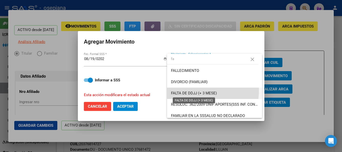
drag, startPoint x: 201, startPoint y: 91, endPoint x: 199, endPoint y: 92, distance: 2.6
click at [201, 91] on span "FALTA DE DDJJ (+ 3 MESE)" at bounding box center [194, 93] width 46 height 5
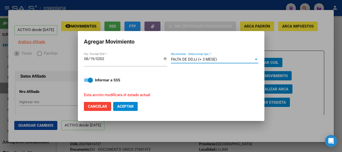
click at [132, 107] on span "Aceptar" at bounding box center [125, 106] width 17 height 5
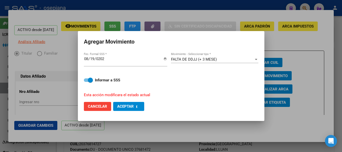
checkbox input "false"
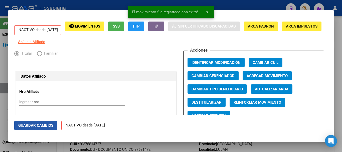
click at [36, 126] on span "Guardar Cambios" at bounding box center [35, 125] width 35 height 5
click at [342, 53] on div at bounding box center [171, 76] width 342 height 152
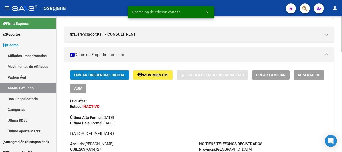
scroll to position [0, 0]
